Goal: Information Seeking & Learning: Learn about a topic

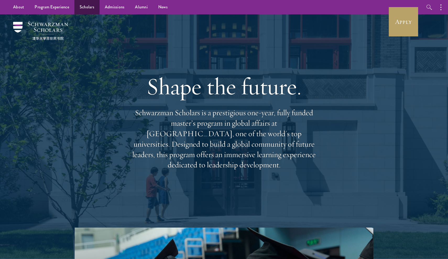
click at [91, 8] on link "Scholars" at bounding box center [86, 7] width 25 height 14
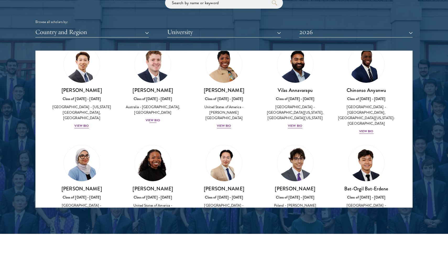
scroll to position [207, 0]
click at [226, 123] on div "View Bio" at bounding box center [224, 125] width 14 height 5
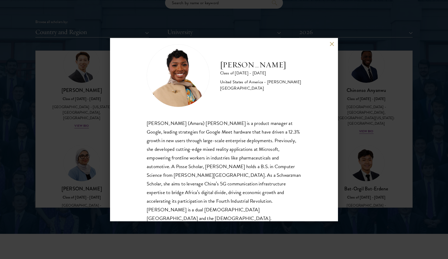
scroll to position [9, 0]
click at [363, 119] on div "Amara Anigbo Class of 2025 - 2026 United States of America - Dickinson College …" at bounding box center [224, 129] width 448 height 259
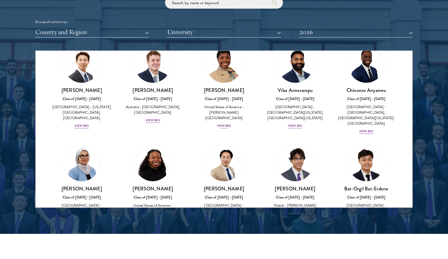
click at [225, 123] on div "View Bio" at bounding box center [224, 125] width 14 height 5
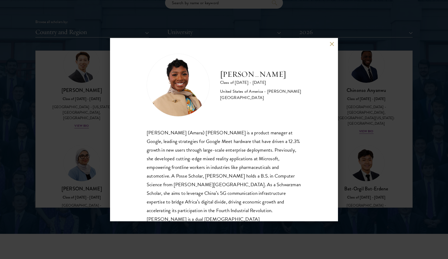
click at [366, 141] on div "Amara Anigbo Class of 2025 - 2026 United States of America - Dickinson College …" at bounding box center [224, 129] width 448 height 259
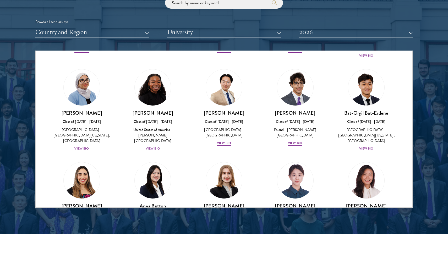
scroll to position [299, 0]
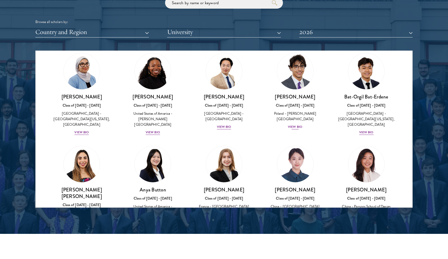
click at [298, 124] on div "View Bio" at bounding box center [295, 126] width 14 height 5
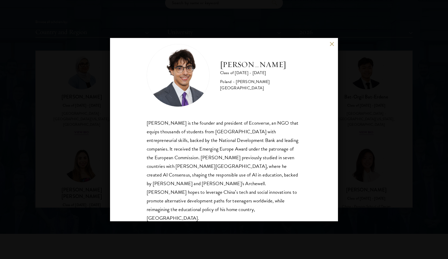
scroll to position [9, 0]
click at [362, 121] on div "Jan Bartkowiak Class of 2025 - 2026 Poland - Minerva University Jan Bartkowiak …" at bounding box center [224, 129] width 448 height 259
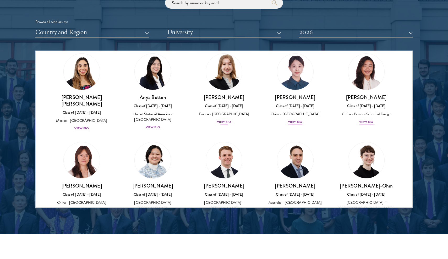
scroll to position [395, 0]
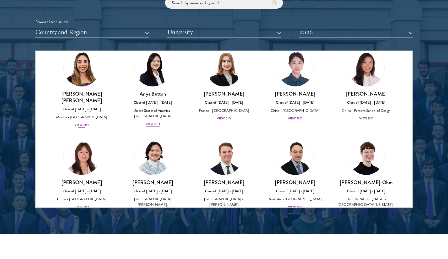
click at [84, 123] on div "View Bio" at bounding box center [81, 125] width 14 height 5
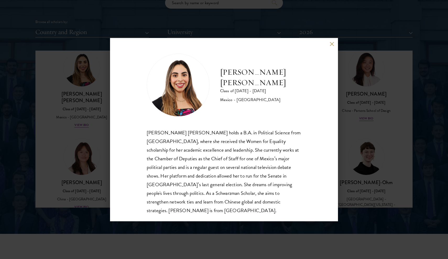
click at [341, 136] on div "Natalie Bravo Ortiz Class of 2025 - 2026 Mexico - Instituto Tecnológico Autónom…" at bounding box center [224, 129] width 448 height 259
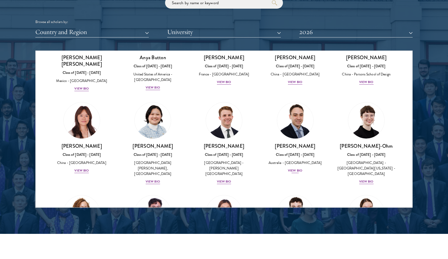
scroll to position [467, 0]
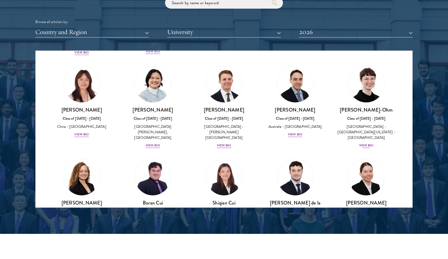
click at [365, 128] on div "Ottilie Cooper-Ohm Class of 2025 - 2026 United States of America - University o…" at bounding box center [366, 128] width 61 height 42
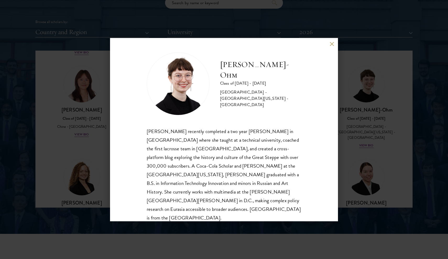
scroll to position [1, 0]
click at [377, 136] on div "Ottilie Cooper-Ohm Class of 2025 - 2026 United States of America - University o…" at bounding box center [224, 129] width 448 height 259
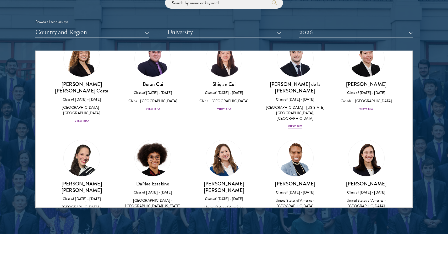
scroll to position [593, 0]
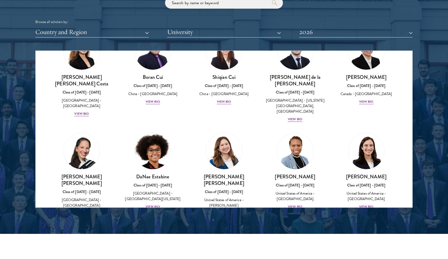
click at [153, 204] on div "View Bio" at bounding box center [153, 206] width 14 height 5
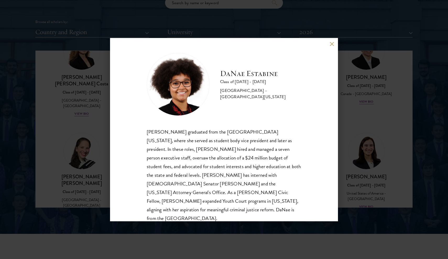
scroll to position [1, 0]
click at [374, 131] on div "DaNae Estabine Class of 2025 - 2026 United States of America - University of Ka…" at bounding box center [224, 129] width 448 height 259
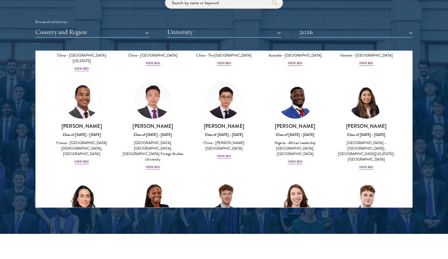
scroll to position [1500, 0]
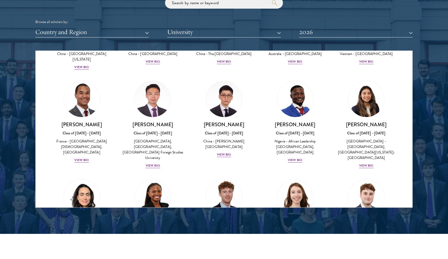
click at [227, 256] on div "View Bio" at bounding box center [224, 258] width 14 height 5
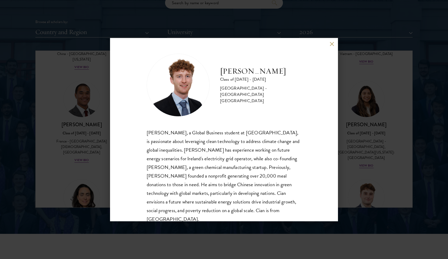
click at [348, 145] on div "Cian McGlynn Class of 2025 - 2026 Ireland - Trinity College Dublin Cian McGlynn…" at bounding box center [224, 129] width 448 height 259
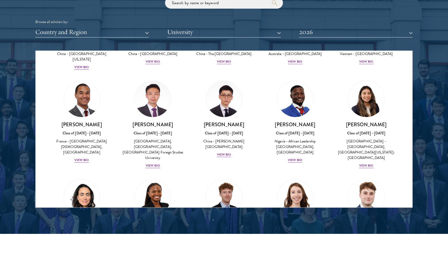
click at [363, 256] on div "View Bio" at bounding box center [366, 258] width 14 height 5
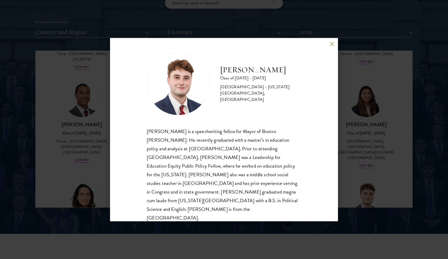
scroll to position [1, 0]
click at [371, 137] on div "John McQuillan Class of 2025 - 2026 United States of America - Florida State Un…" at bounding box center [224, 129] width 448 height 259
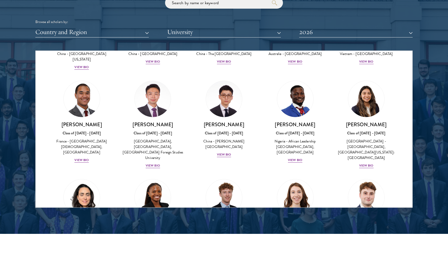
click at [367, 256] on div "View Bio" at bounding box center [366, 258] width 14 height 5
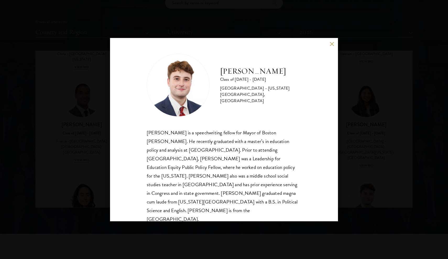
click at [367, 175] on div "John McQuillan Class of 2025 - 2026 United States of America - Florida State Un…" at bounding box center [224, 129] width 448 height 259
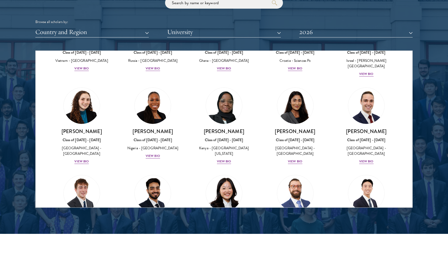
scroll to position [1963, 0]
click at [80, 252] on div "View Bio" at bounding box center [81, 254] width 14 height 5
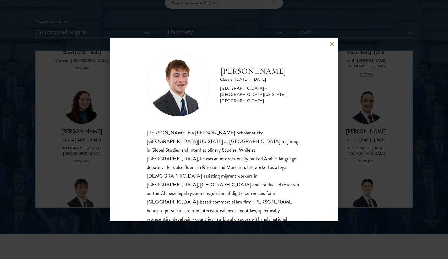
click at [365, 140] on div "Jasper Schutt Class of 2025 - 2026 United States of America - University of Nor…" at bounding box center [224, 129] width 448 height 259
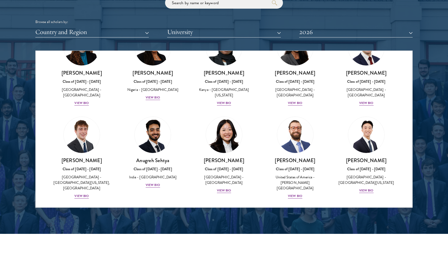
scroll to position [2023, 0]
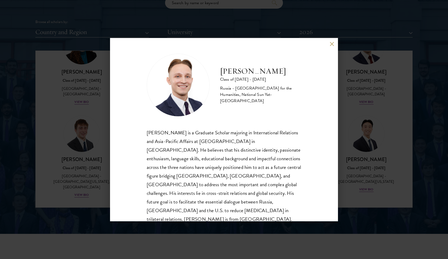
click at [360, 140] on div "Igor Sobolev Class of 2025 - 2026 Russia - Russian State University for the Hum…" at bounding box center [224, 129] width 448 height 259
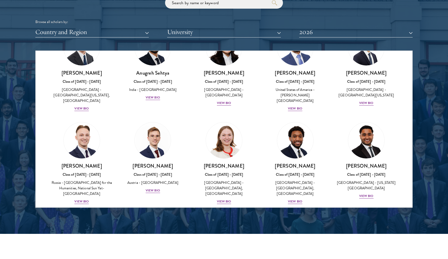
scroll to position [2110, 0]
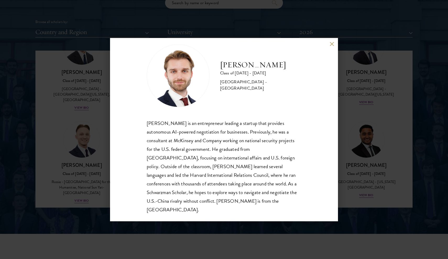
scroll to position [9, 0]
click at [363, 109] on div "Davis Tyler-Dudley Class of 2025 - 2026 United States of America - Harvard Univ…" at bounding box center [224, 129] width 448 height 259
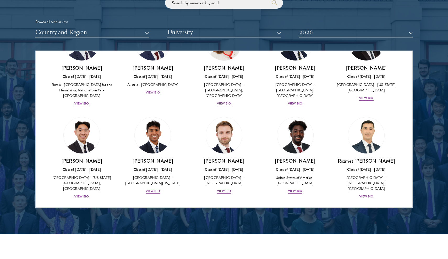
scroll to position [2207, 0]
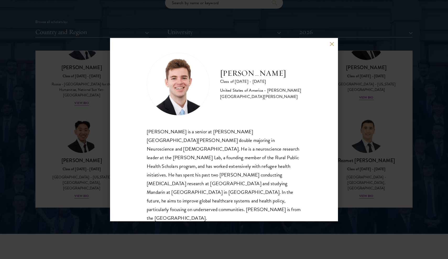
scroll to position [1, 0]
click at [355, 138] on div "Zach Valentine Class of 2025 - 2026 United States of America - Brigham Young Un…" at bounding box center [224, 129] width 448 height 259
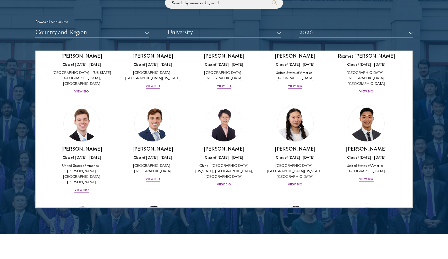
scroll to position [2312, 0]
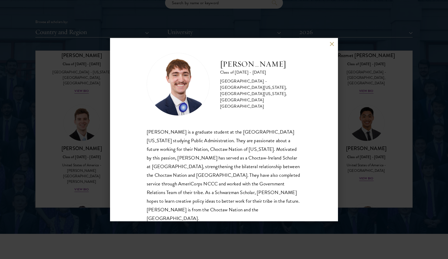
scroll to position [1, 0]
click at [345, 166] on div "Austin West Class of 2025 - 2026 United States of America - University of Centr…" at bounding box center [224, 129] width 448 height 259
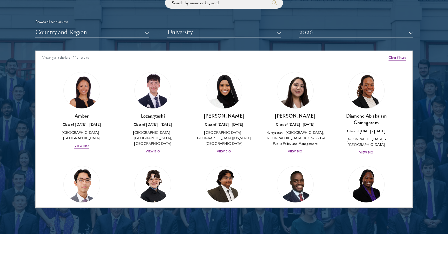
scroll to position [0, 0]
